Goal: Task Accomplishment & Management: Use online tool/utility

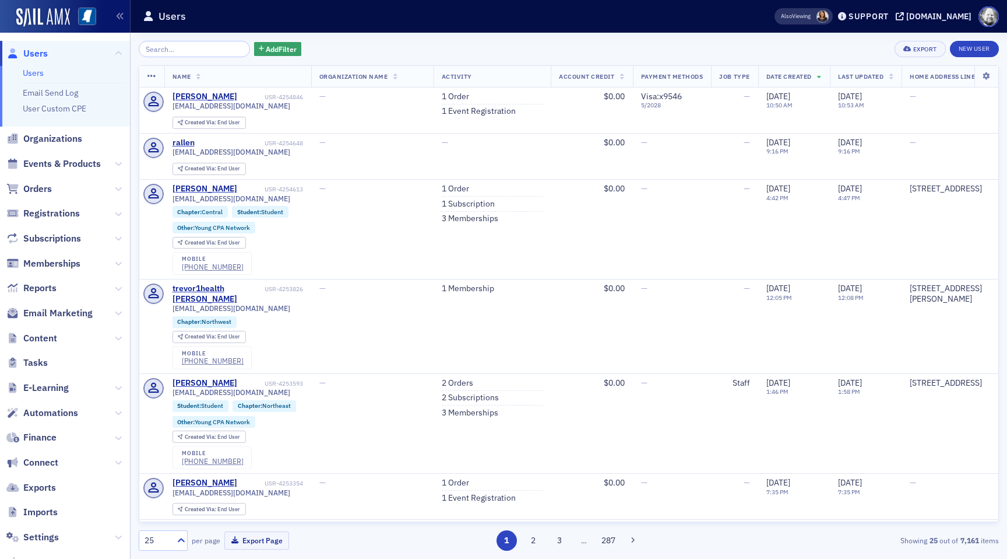
scroll to position [2, 0]
click at [37, 387] on span "E-Learning" at bounding box center [45, 385] width 45 height 13
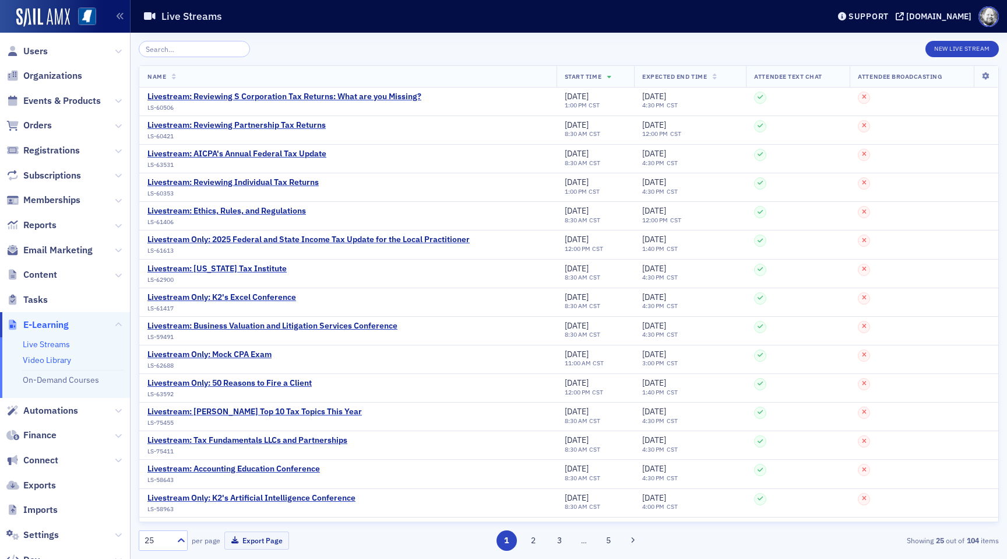
click at [47, 359] on link "Video Library" at bounding box center [47, 359] width 48 height 10
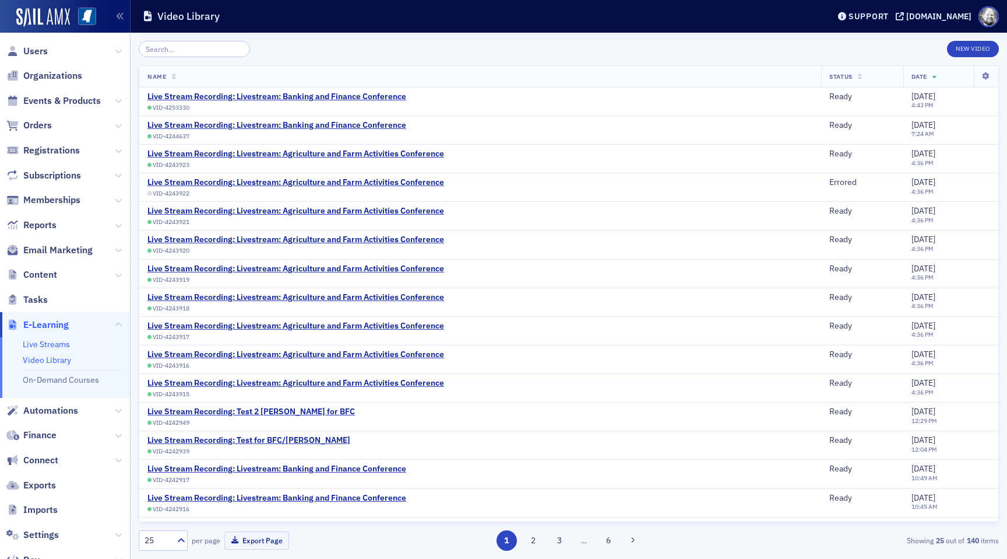
click at [48, 348] on link "Live Streams" at bounding box center [46, 344] width 47 height 10
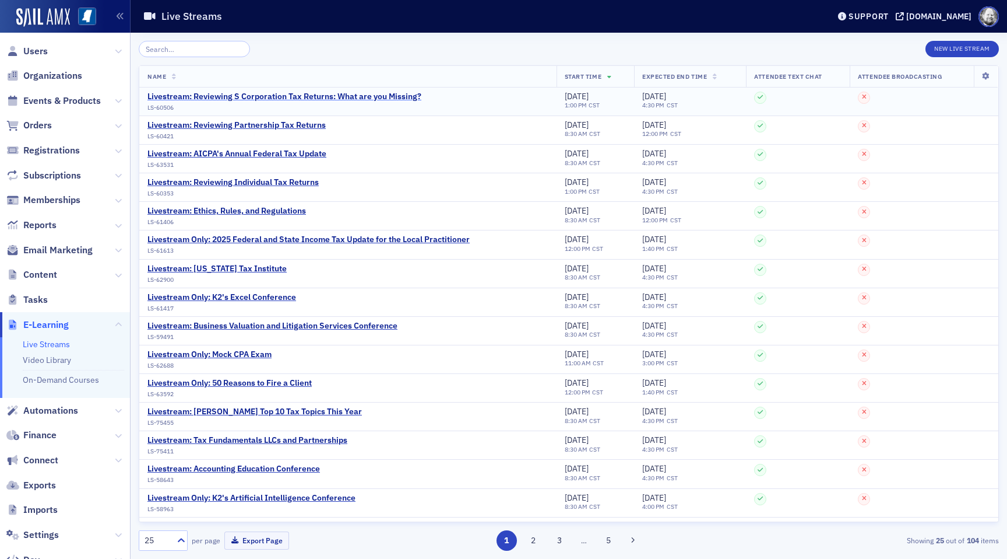
click at [372, 93] on div "Livestream: Reviewing S Corporation Tax Returns: What are you Missing?" at bounding box center [285, 97] width 274 height 10
click at [54, 356] on link "Video Library" at bounding box center [47, 359] width 48 height 10
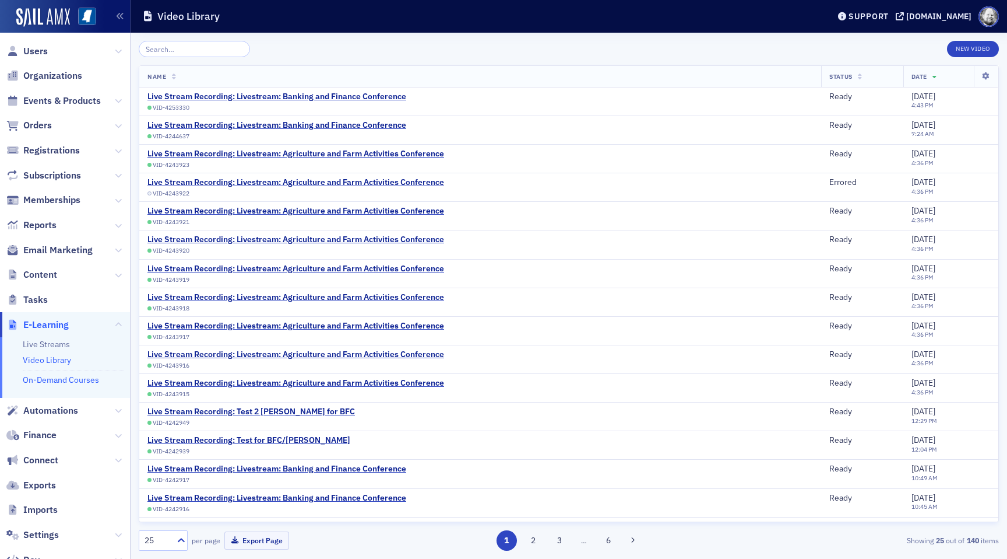
click at [54, 382] on link "On-Demand Courses" at bounding box center [61, 379] width 76 height 10
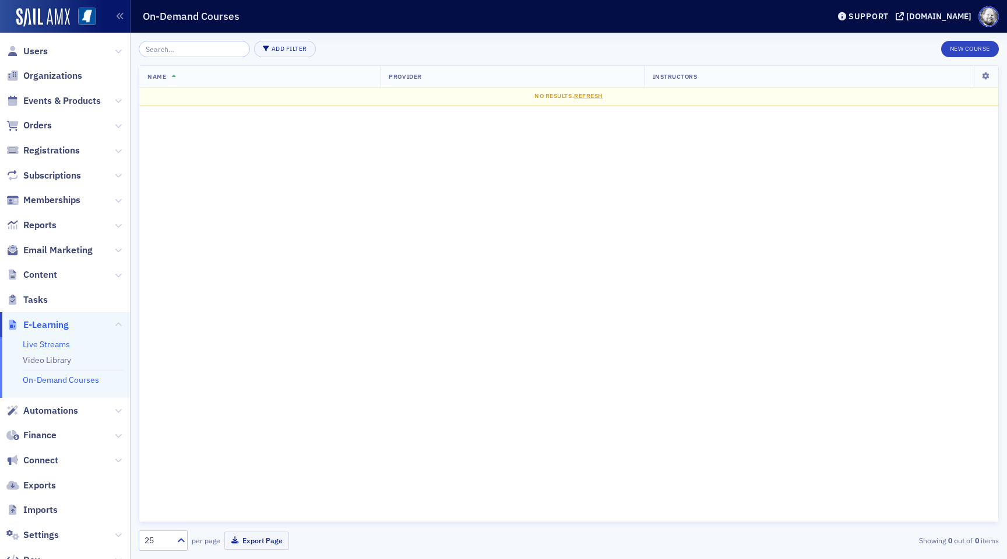
click at [47, 348] on link "Live Streams" at bounding box center [46, 344] width 47 height 10
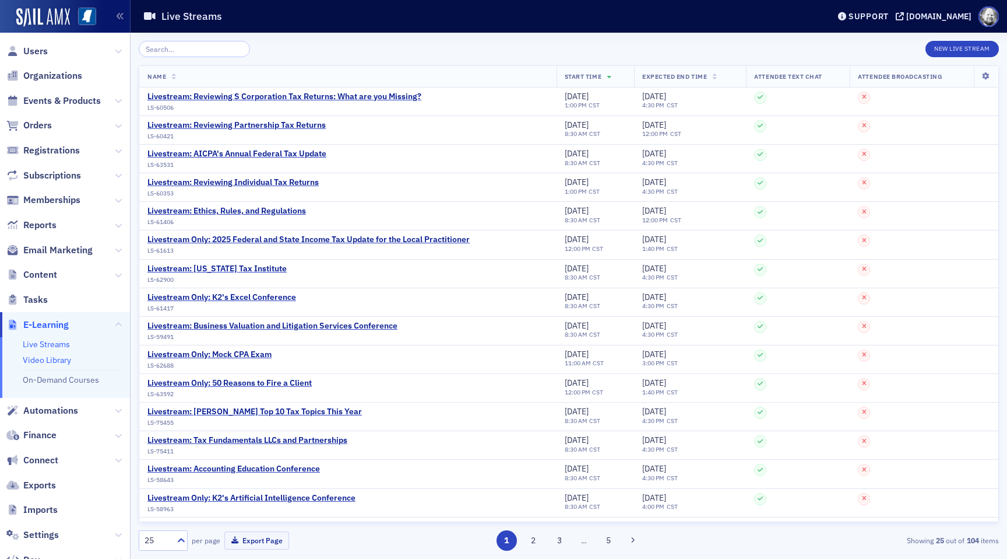
click at [47, 358] on link "Video Library" at bounding box center [47, 359] width 48 height 10
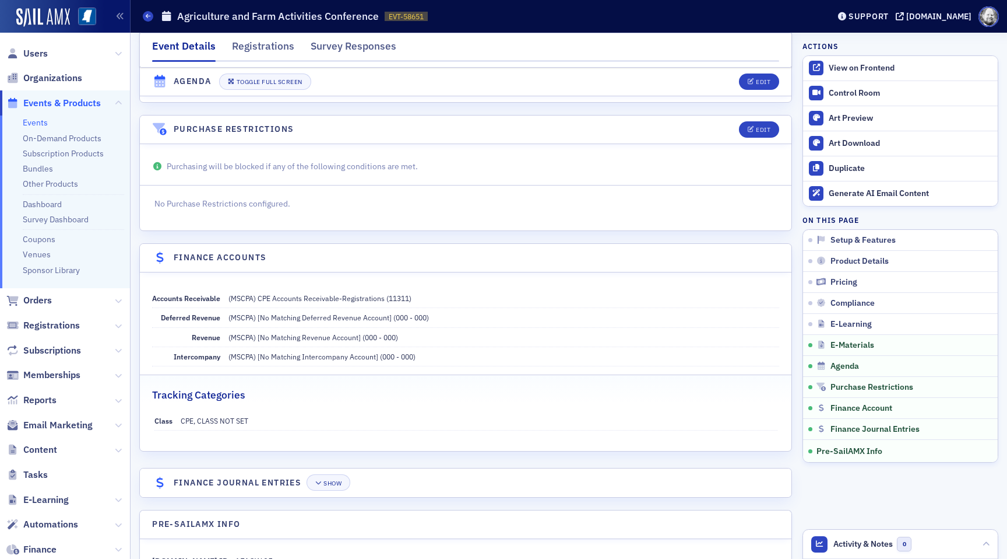
scroll to position [1966, 0]
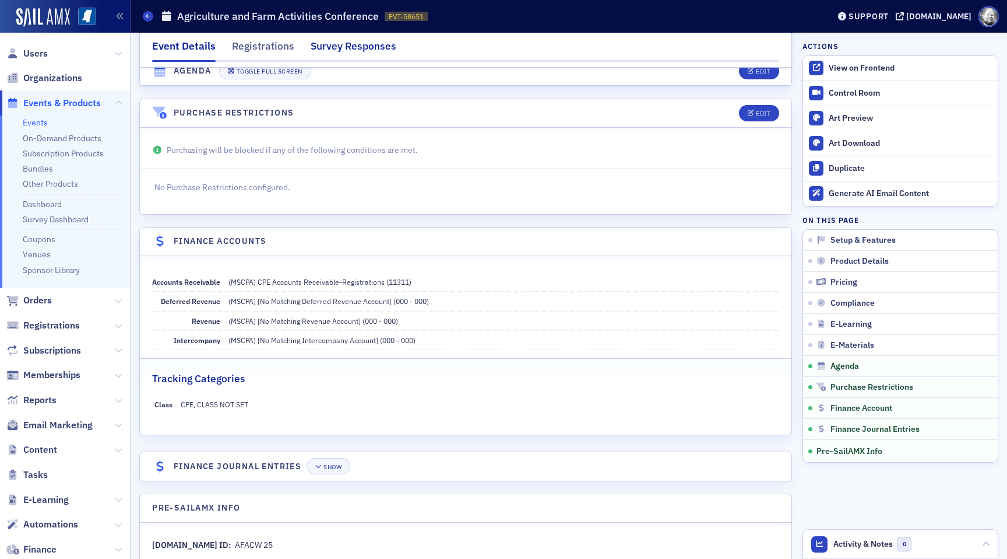
click at [366, 50] on div "Survey Responses" at bounding box center [354, 49] width 86 height 22
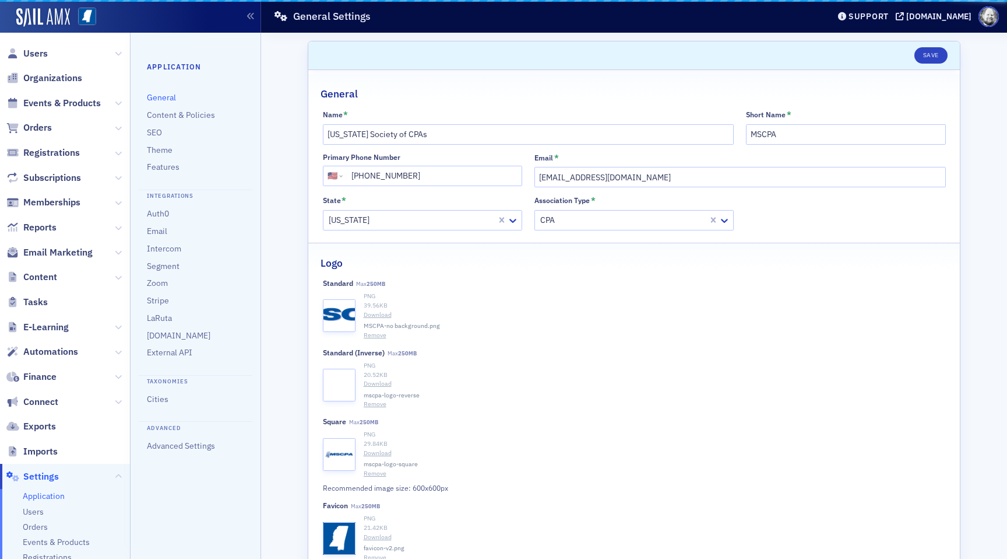
select select "US"
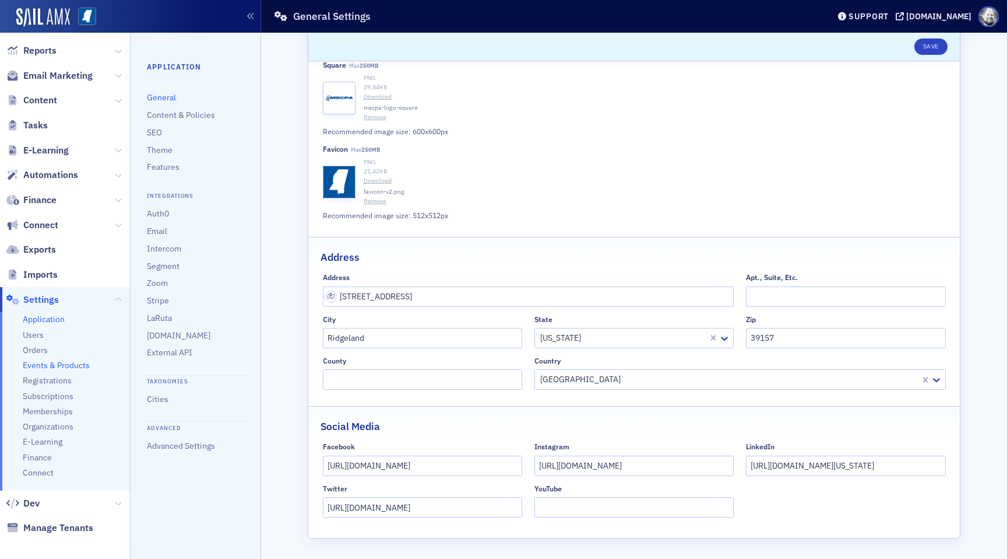
click at [29, 367] on span "Events & Products" at bounding box center [56, 365] width 67 height 11
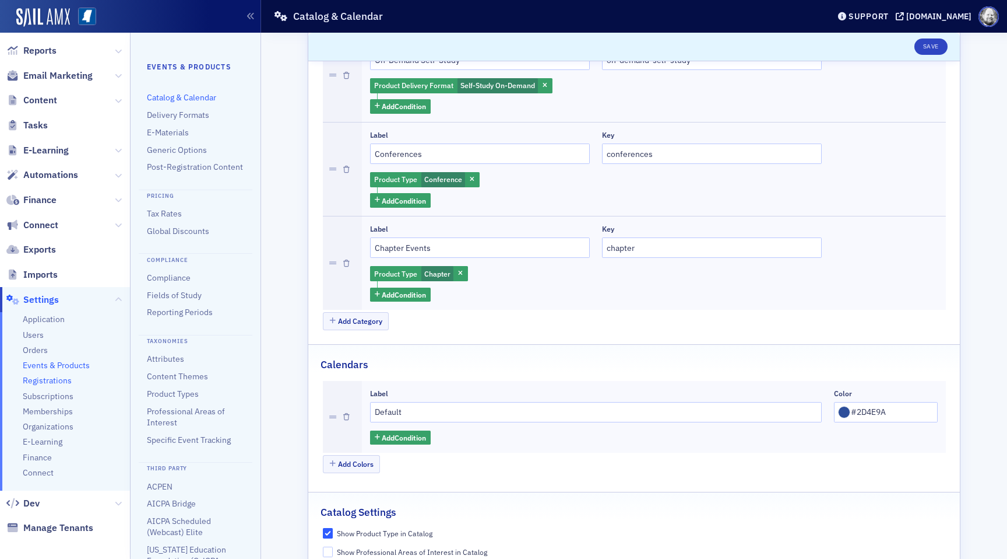
click at [58, 383] on span "Registrations" at bounding box center [47, 380] width 49 height 11
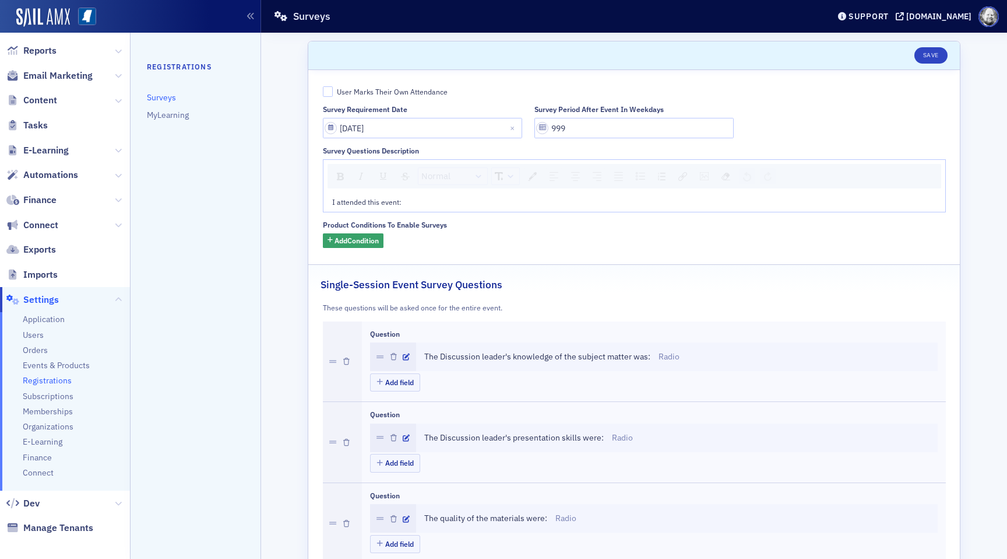
click at [180, 108] on ul "Registrations Surveys MyLearning" at bounding box center [195, 97] width 97 height 72
click at [180, 115] on link "MyLearning" at bounding box center [168, 115] width 42 height 10
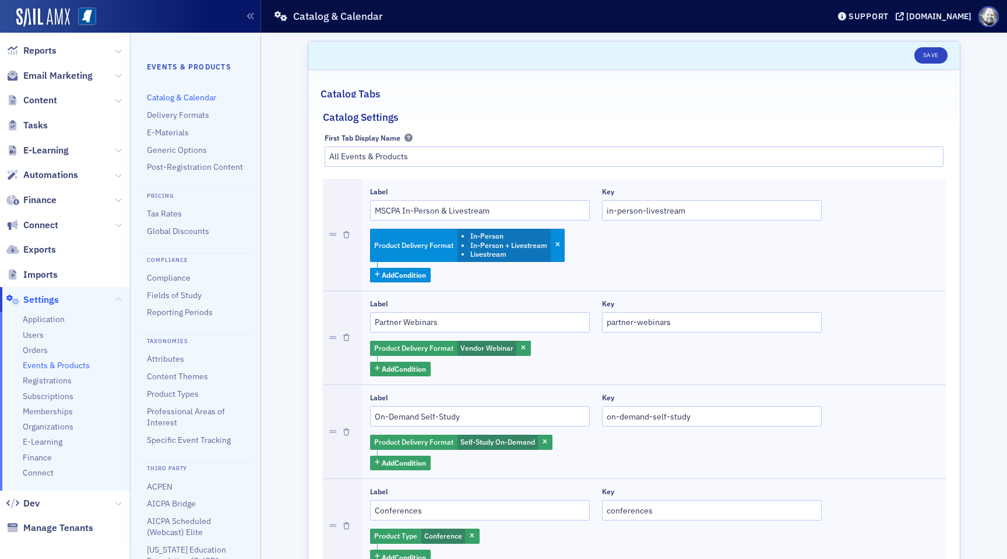
select select "US"
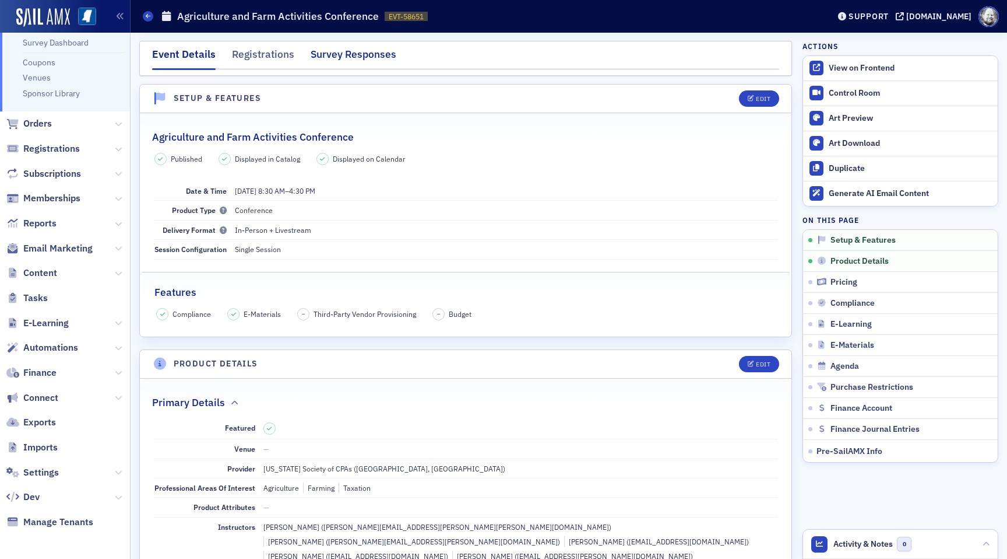
click at [350, 55] on div "Survey Responses" at bounding box center [354, 58] width 86 height 22
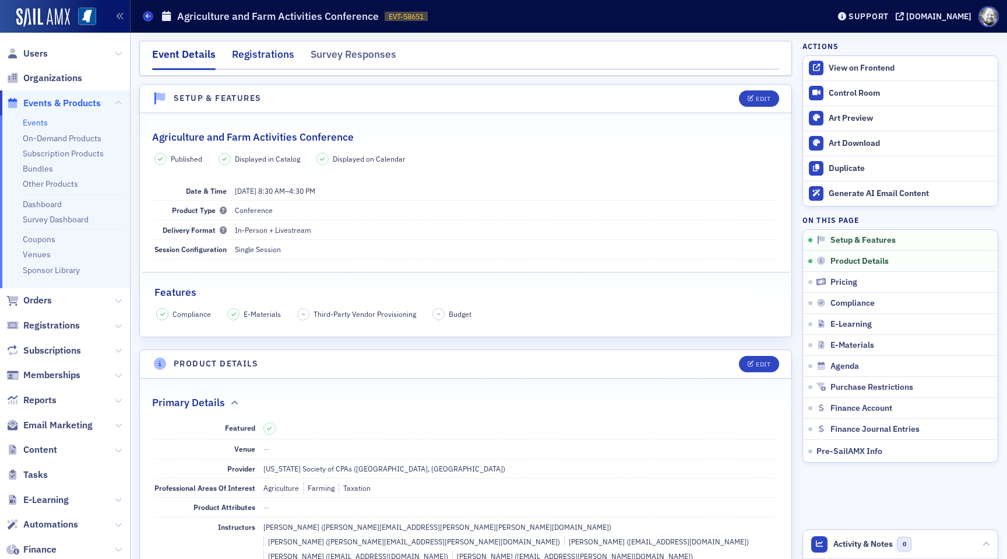
click at [284, 63] on div "Registrations" at bounding box center [263, 58] width 62 height 22
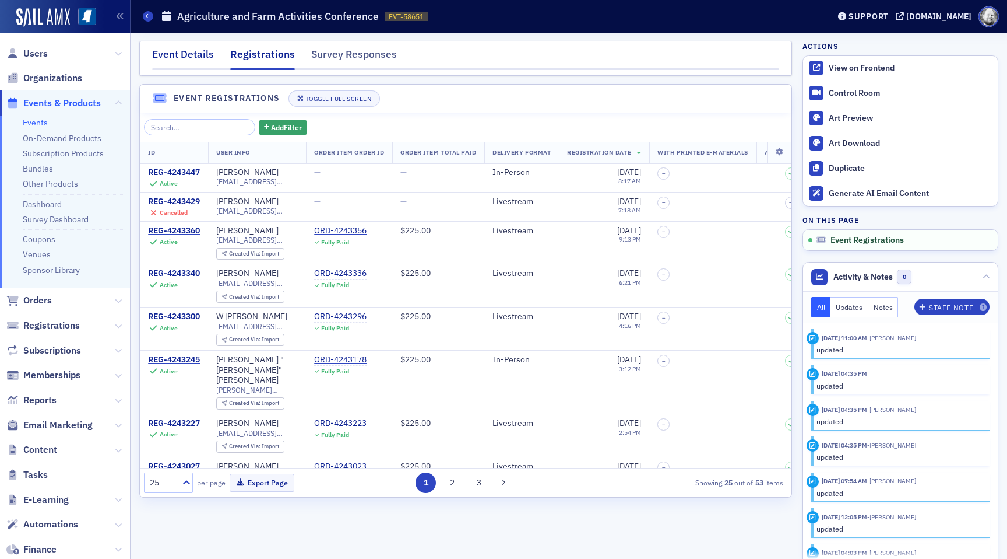
click at [187, 50] on div "Event Details" at bounding box center [183, 58] width 62 height 22
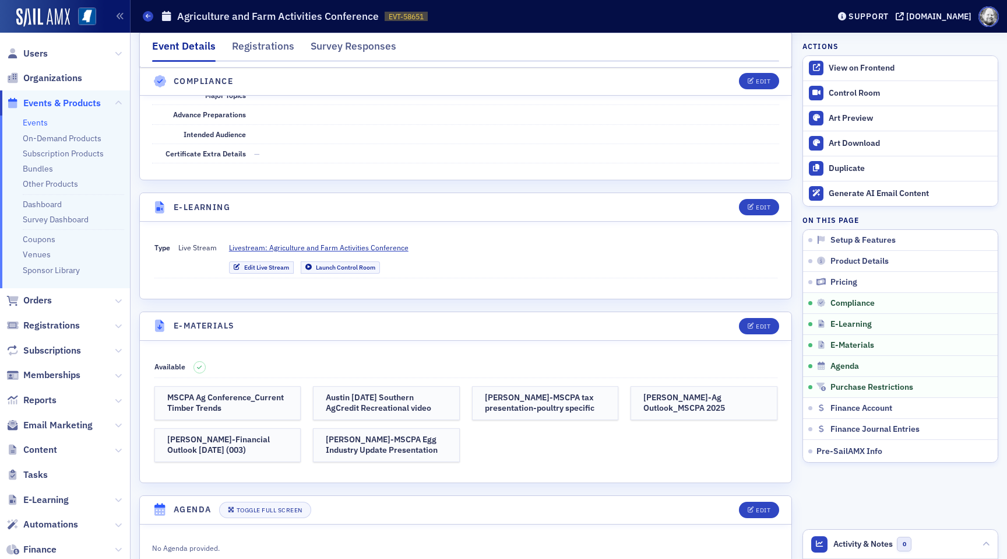
scroll to position [1483, 0]
click at [759, 198] on button "Edit" at bounding box center [759, 206] width 40 height 16
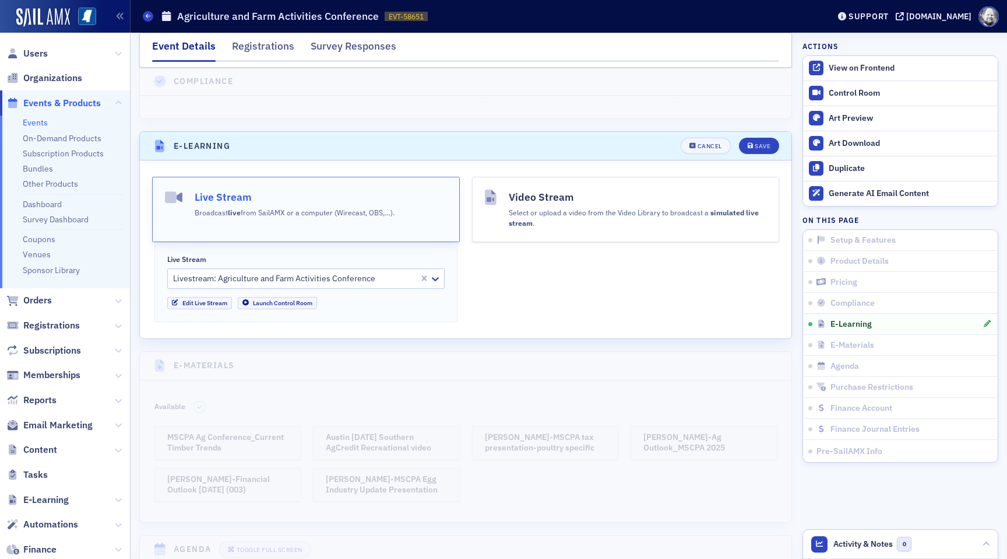
scroll to position [1577, 0]
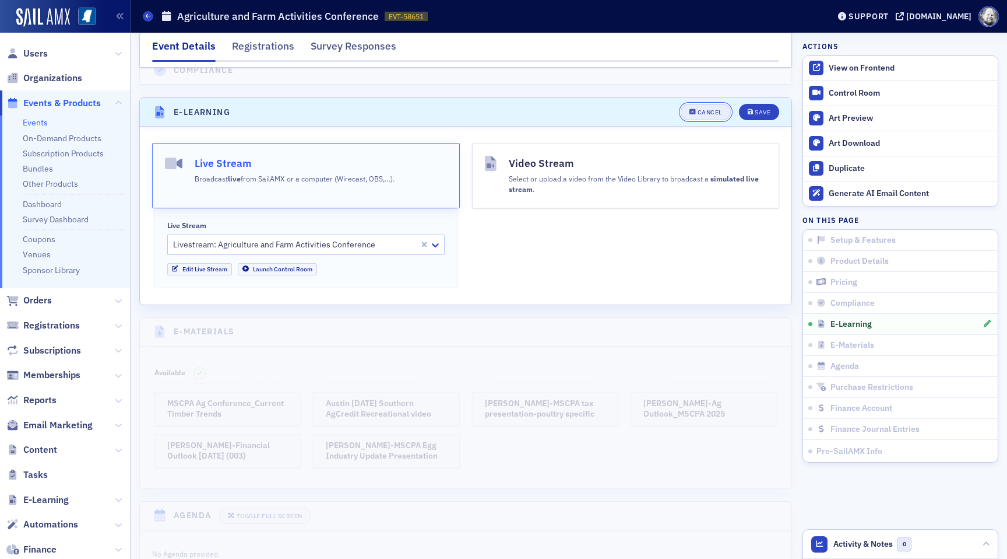
click at [711, 109] on div "Cancel" at bounding box center [710, 112] width 24 height 6
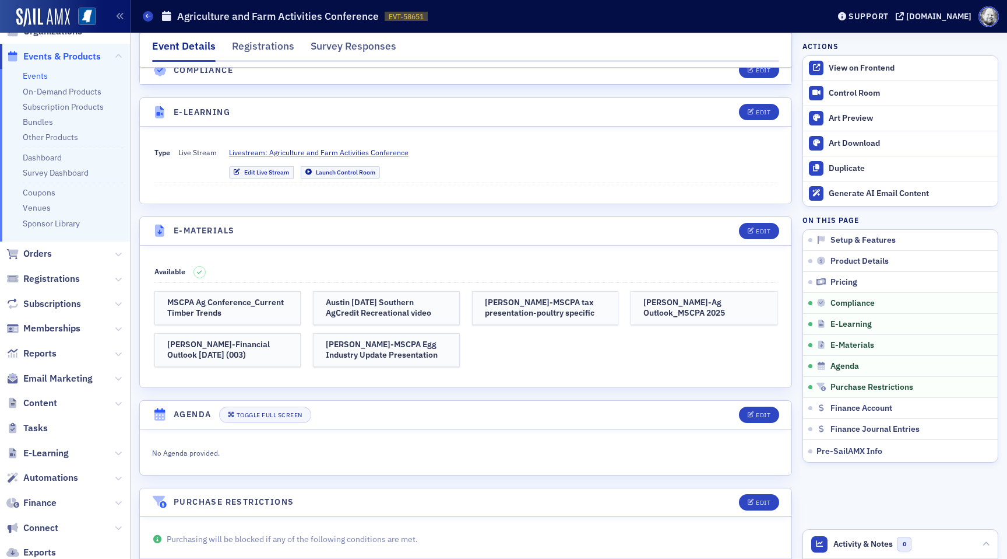
scroll to position [53, 0]
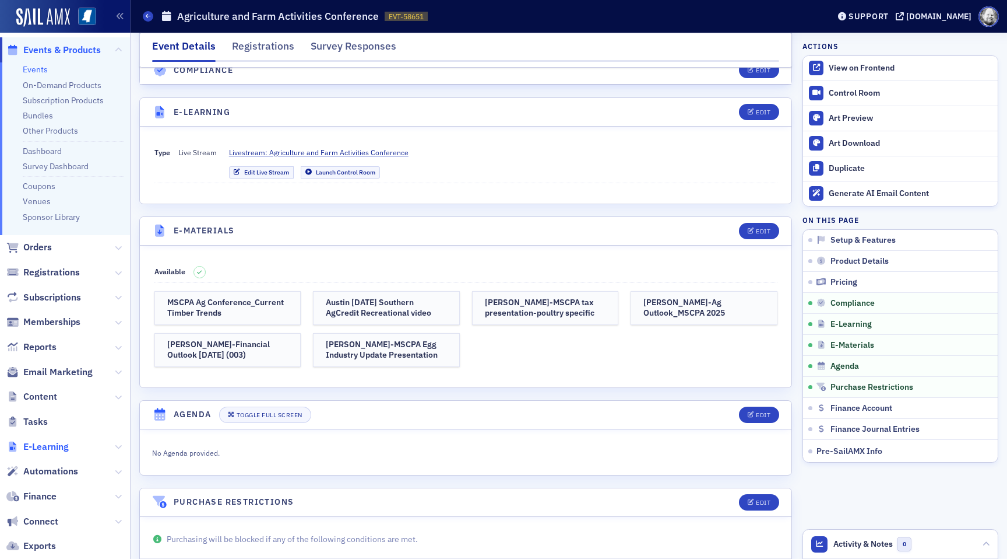
click at [35, 443] on span "E-Learning" at bounding box center [45, 446] width 45 height 13
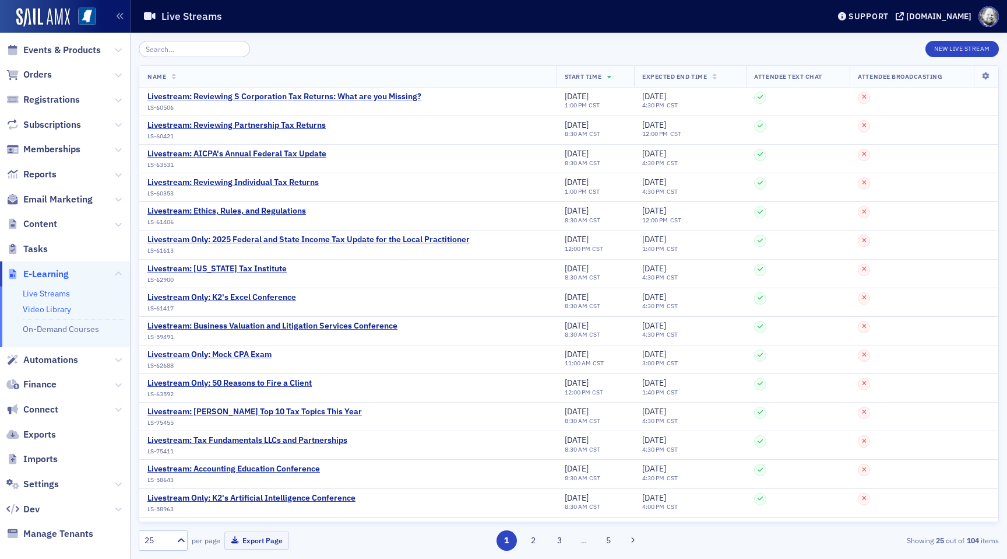
click at [45, 308] on link "Video Library" at bounding box center [47, 309] width 48 height 10
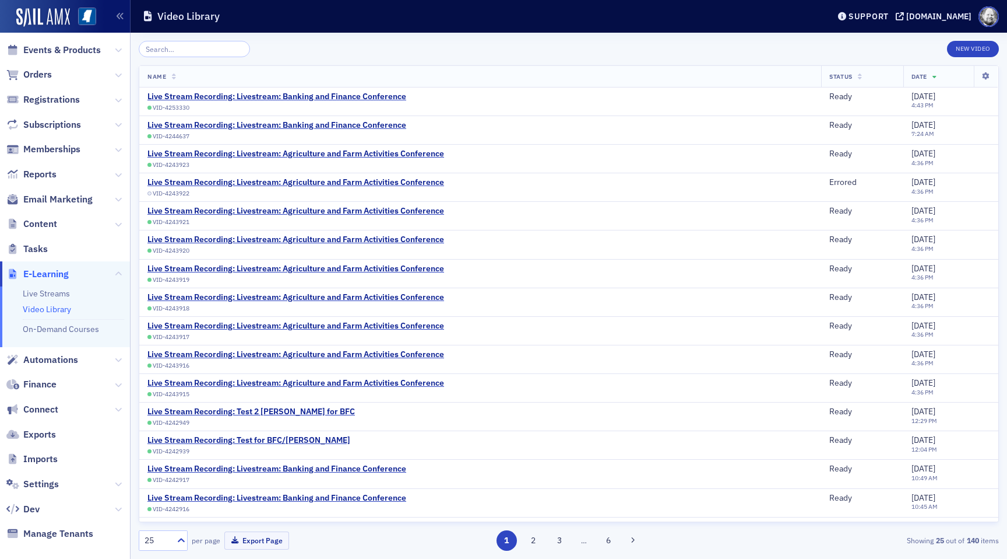
click at [45, 299] on li "Live Streams" at bounding box center [73, 293] width 101 height 11
click at [48, 289] on link "Live Streams" at bounding box center [46, 293] width 47 height 10
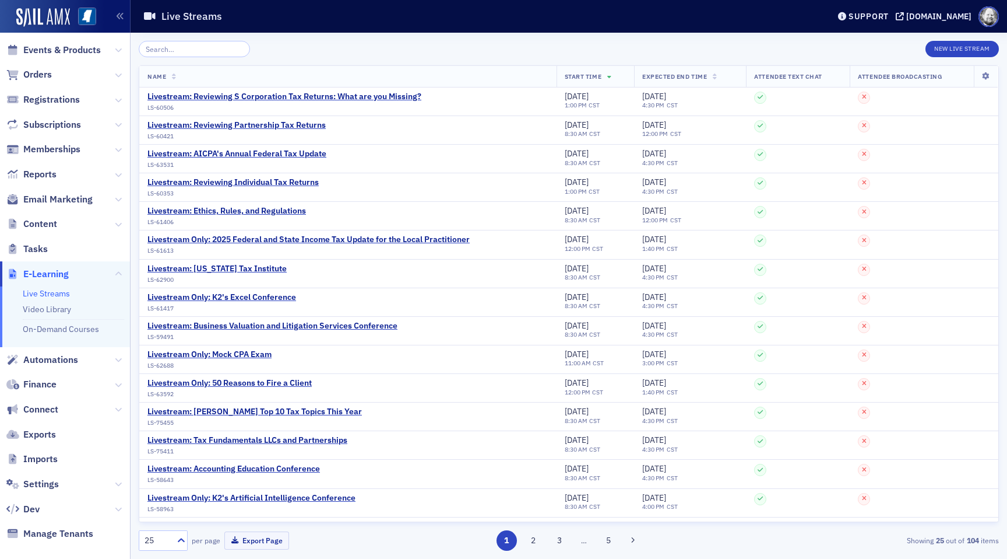
click at [606, 75] on th "Start Time" at bounding box center [596, 77] width 78 height 22
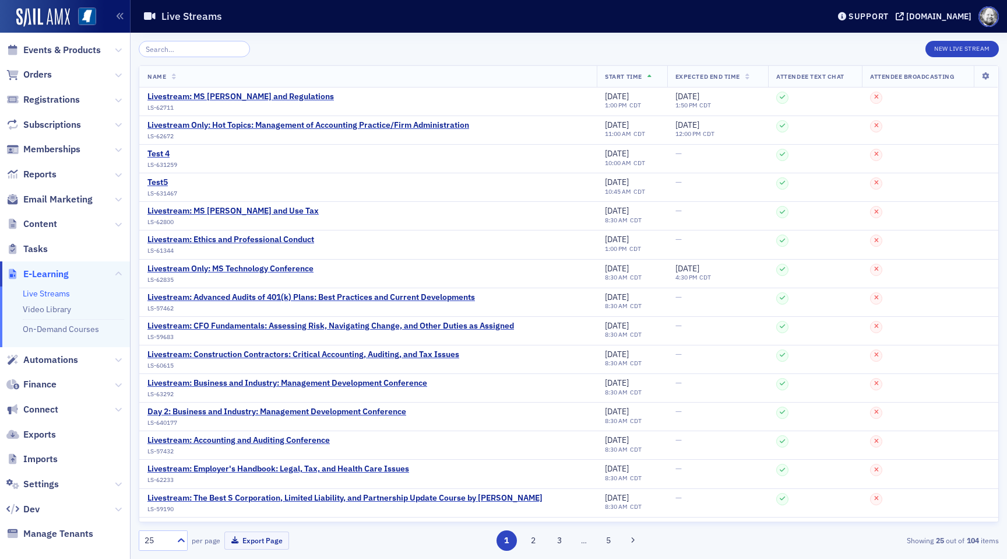
click at [648, 79] on icon at bounding box center [650, 77] width 5 height 6
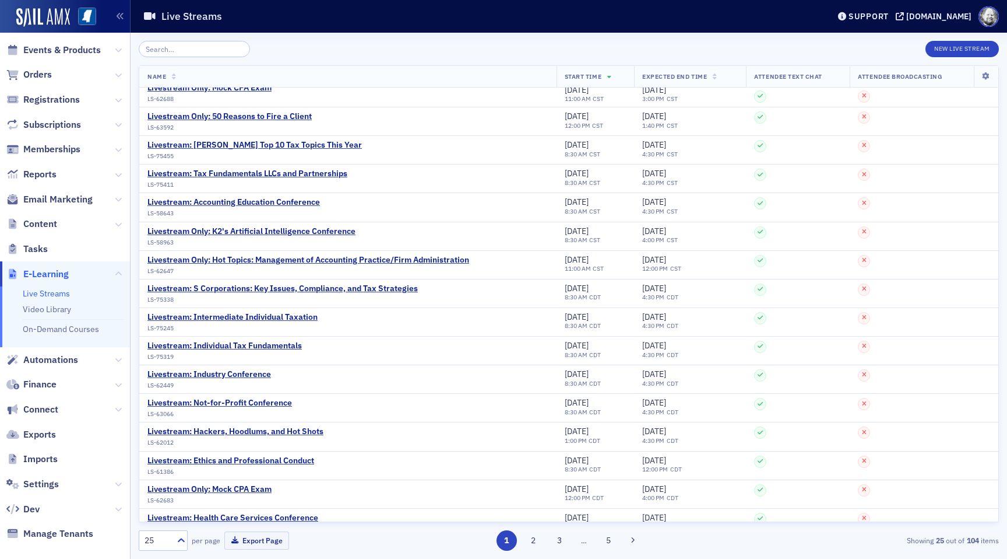
scroll to position [282, 0]
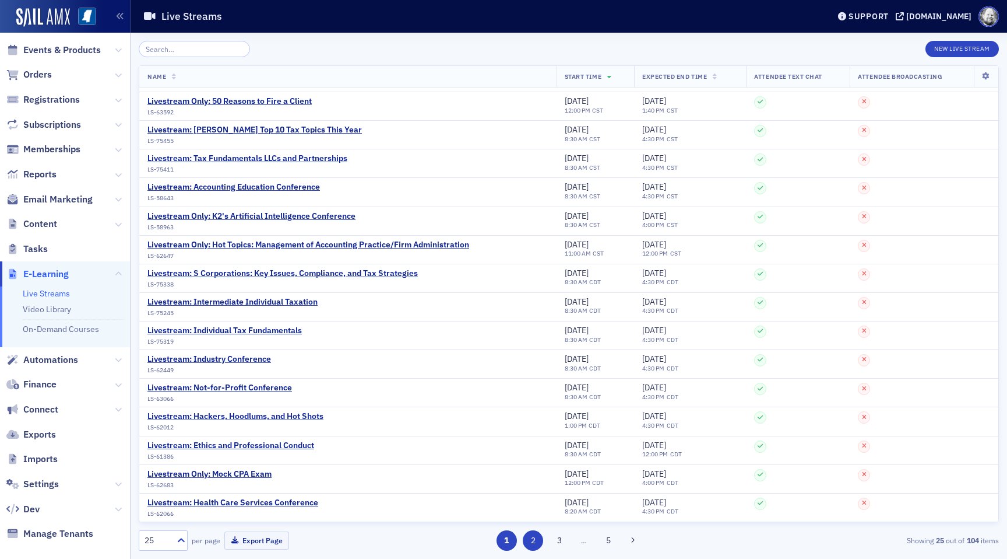
click at [537, 543] on button "2" at bounding box center [533, 540] width 20 height 20
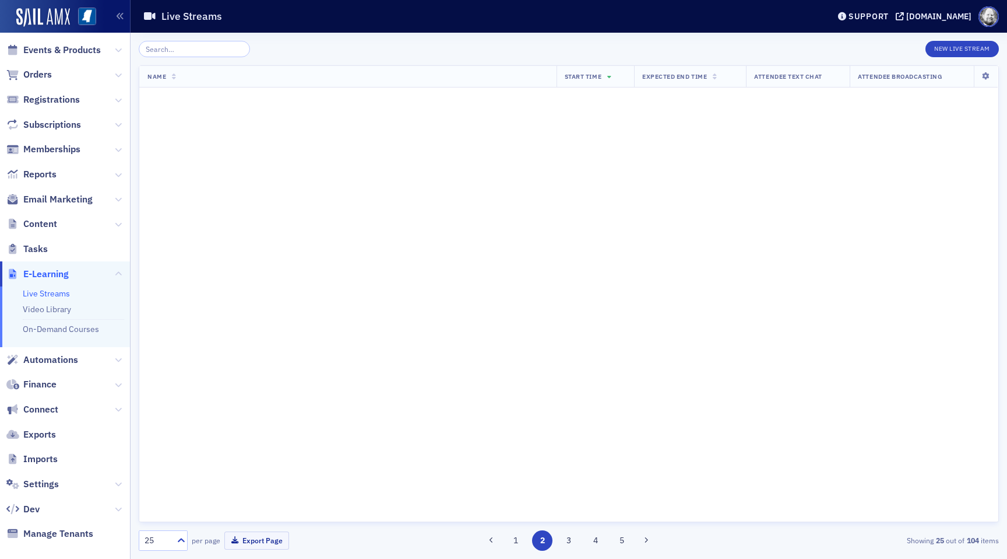
scroll to position [0, 0]
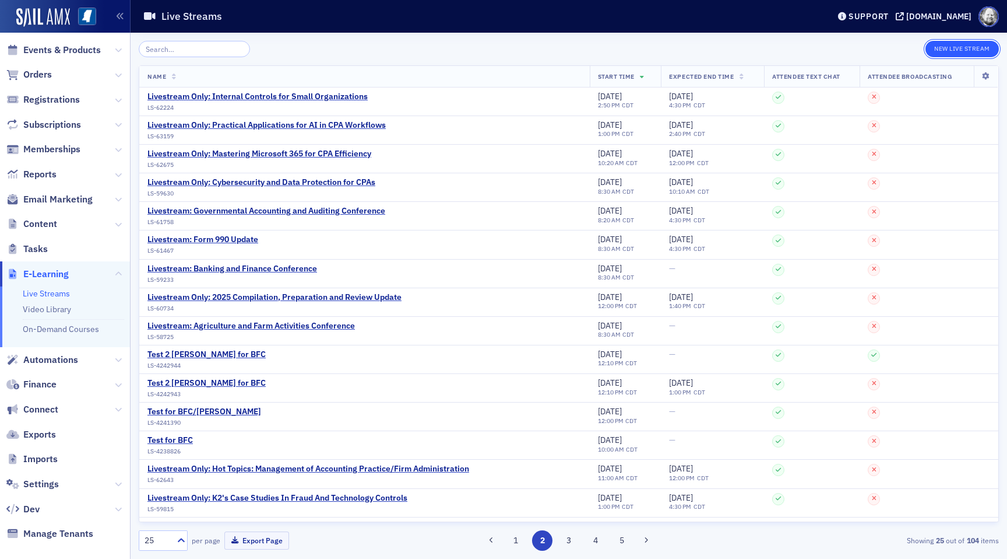
click at [954, 52] on button "New Live Stream" at bounding box center [962, 49] width 73 height 16
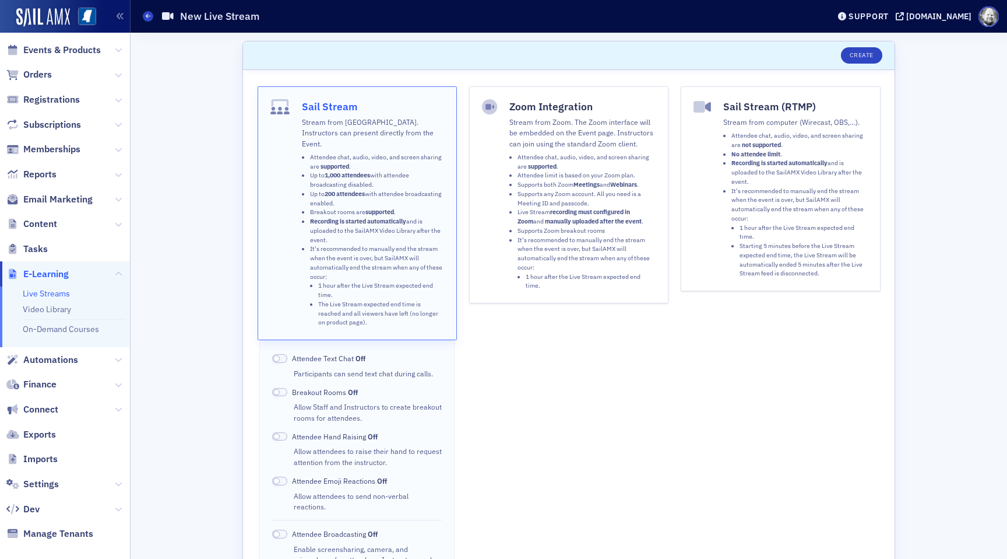
click at [622, 202] on li "Supports any Zoom account. All you need is a Meeting ID and passcode." at bounding box center [587, 198] width 138 height 19
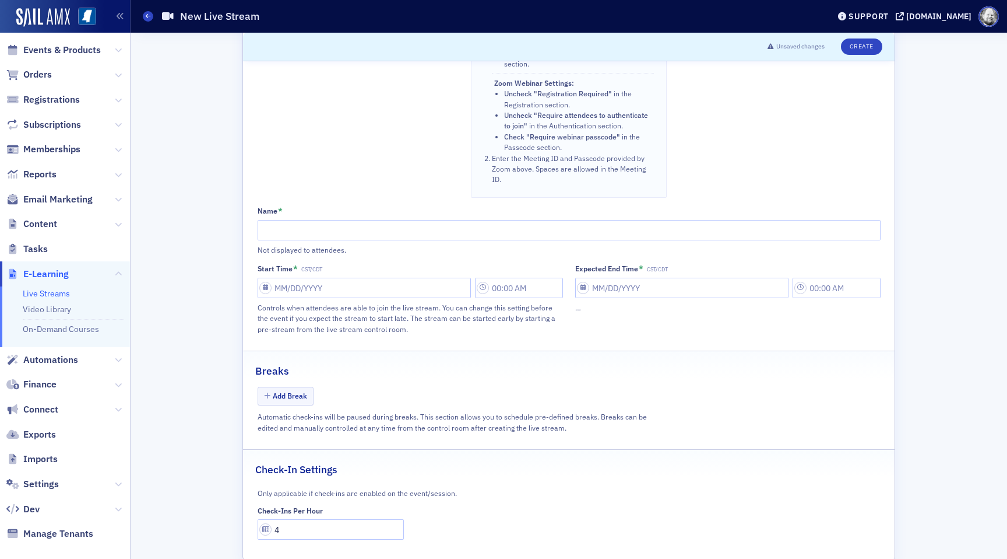
scroll to position [537, 0]
